Goal: Task Accomplishment & Management: Use online tool/utility

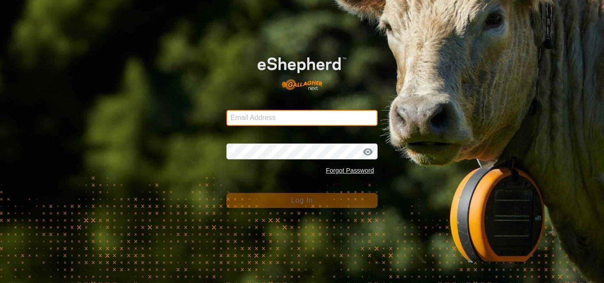
click at [250, 112] on input "Email Address" at bounding box center [301, 118] width 151 height 16
type input "[EMAIL_ADDRESS][DOMAIN_NAME]"
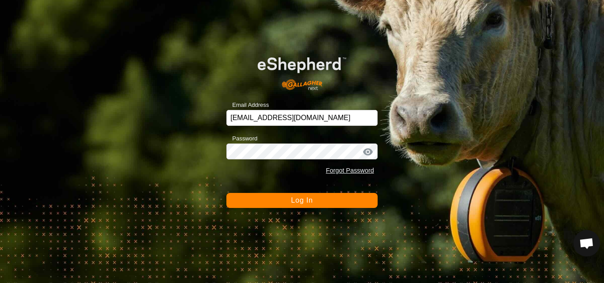
click at [295, 200] on span "Log In" at bounding box center [302, 201] width 22 height 8
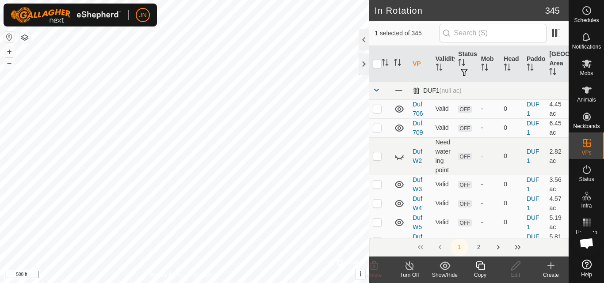
click at [483, 267] on icon at bounding box center [480, 266] width 11 height 11
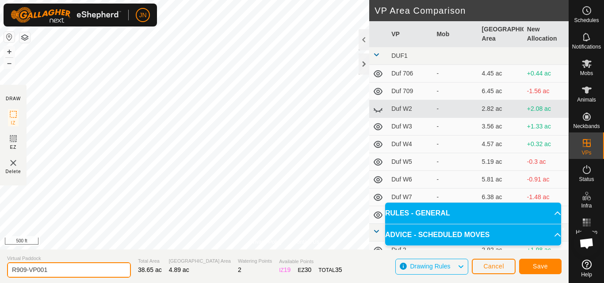
click at [54, 270] on input "R909-VP001" at bounding box center [69, 270] width 124 height 15
type input "R910"
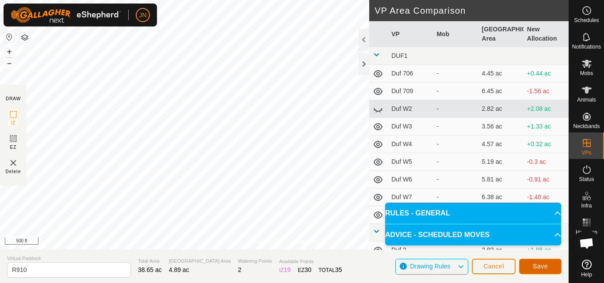
click at [535, 264] on span "Save" at bounding box center [540, 266] width 15 height 7
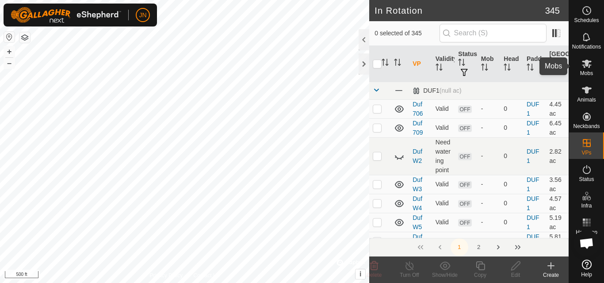
click at [588, 61] on icon at bounding box center [587, 64] width 10 height 8
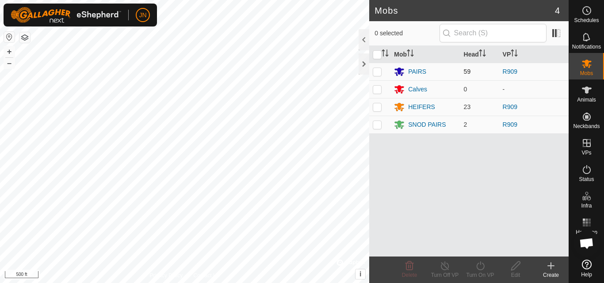
click at [376, 73] on p-checkbox at bounding box center [377, 71] width 9 height 7
checkbox input "true"
click at [377, 107] on p-checkbox at bounding box center [377, 106] width 9 height 7
checkbox input "true"
click at [378, 125] on p-checkbox at bounding box center [377, 124] width 9 height 7
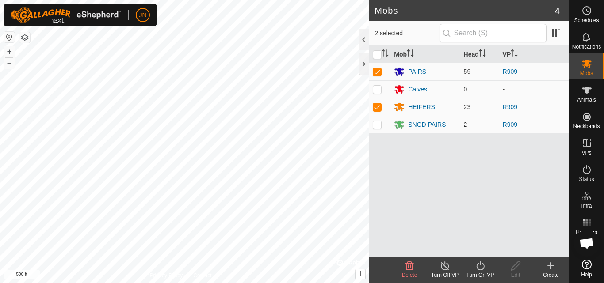
checkbox input "true"
click at [485, 265] on icon at bounding box center [480, 266] width 11 height 11
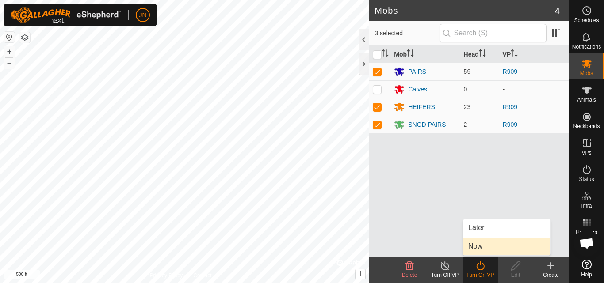
click at [484, 249] on link "Now" at bounding box center [507, 247] width 88 height 18
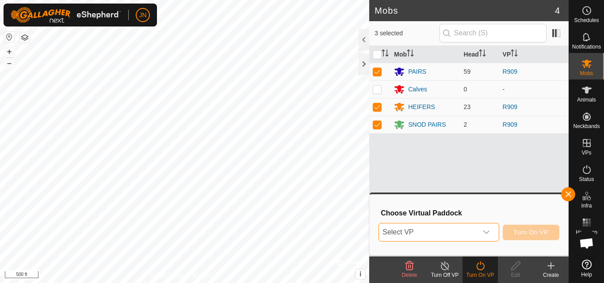
click at [450, 231] on span "Select VP" at bounding box center [428, 233] width 98 height 18
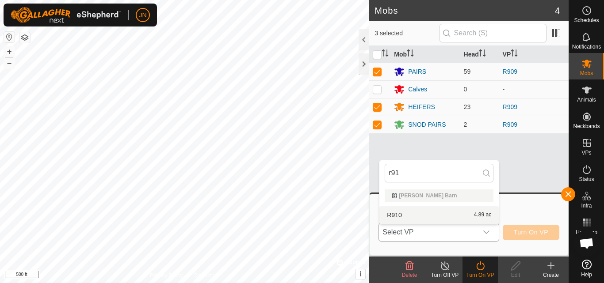
type input "r91"
click at [458, 212] on li "R910 4.89 ac" at bounding box center [438, 215] width 119 height 18
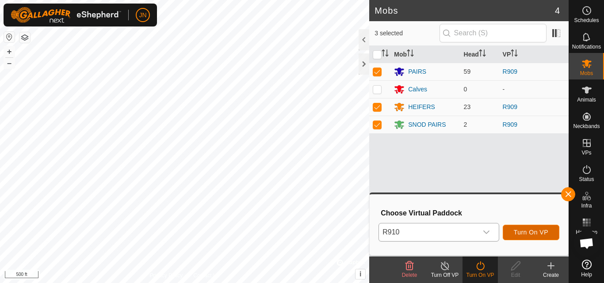
click at [533, 231] on span "Turn On VP" at bounding box center [531, 232] width 34 height 7
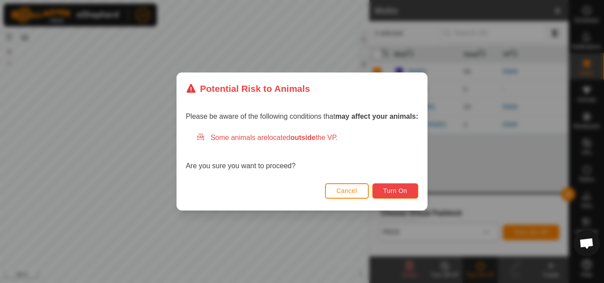
click at [400, 192] on span "Turn On" at bounding box center [395, 190] width 24 height 7
